Goal: Transaction & Acquisition: Subscribe to service/newsletter

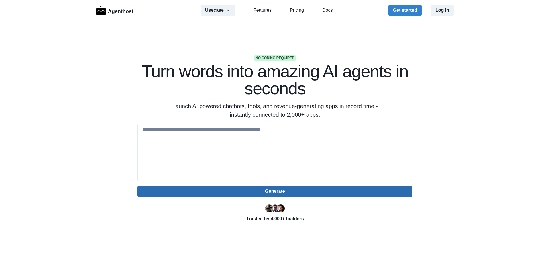
click at [274, 192] on button "Generate" at bounding box center [274, 190] width 275 height 11
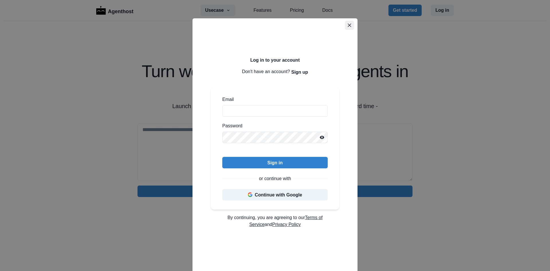
click at [348, 25] on icon "Close" at bounding box center [349, 24] width 3 height 3
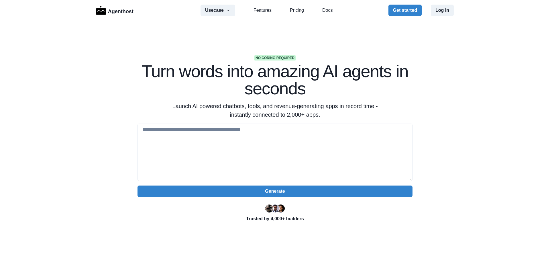
click at [293, 14] on div "Usecase AI SaaS Customer Support SMS Chatbot Sales Marketing Education Features…" at bounding box center [266, 10] width 132 height 11
click at [293, 12] on link "Pricing" at bounding box center [297, 10] width 14 height 7
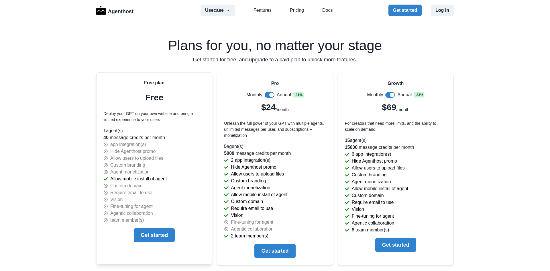
scroll to position [1195, 0]
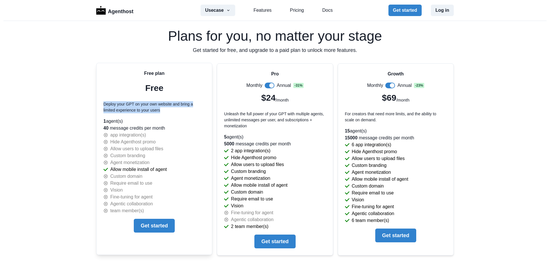
drag, startPoint x: 158, startPoint y: 111, endPoint x: 100, endPoint y: 104, distance: 58.0
click at [100, 104] on div "Free plan Free Deploy your GPT on your own website and bring a limited experien…" at bounding box center [154, 151] width 115 height 176
drag, startPoint x: 168, startPoint y: 129, endPoint x: 101, endPoint y: 127, distance: 67.6
click at [101, 127] on div "Free plan Free Deploy your GPT on your own website and bring a limited experien…" at bounding box center [154, 151] width 115 height 176
